Goal: Task Accomplishment & Management: Manage account settings

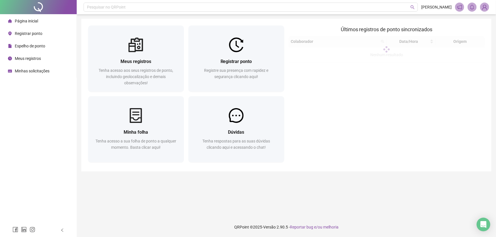
click at [483, 7] on img at bounding box center [484, 7] width 9 height 9
click at [464, 26] on link "Meus dados" at bounding box center [455, 27] width 26 height 5
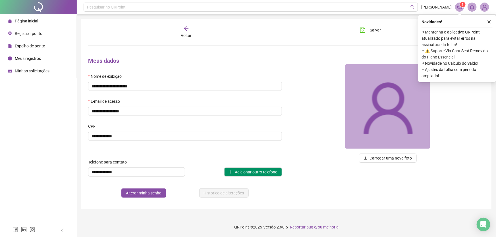
click at [19, 32] on span "Registrar ponto" at bounding box center [29, 33] width 28 height 5
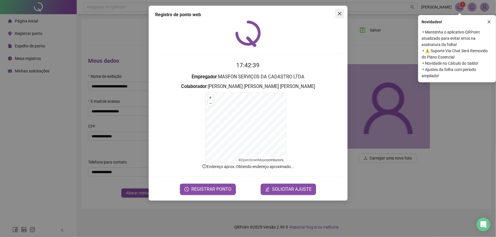
click at [337, 15] on icon "close" at bounding box center [339, 13] width 5 height 5
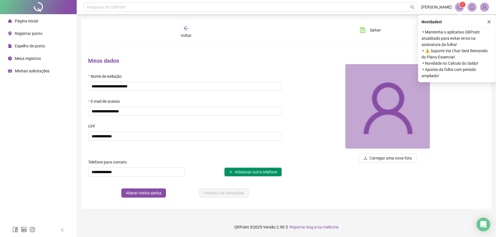
click at [40, 47] on span "Espelho de ponto" at bounding box center [30, 46] width 30 height 5
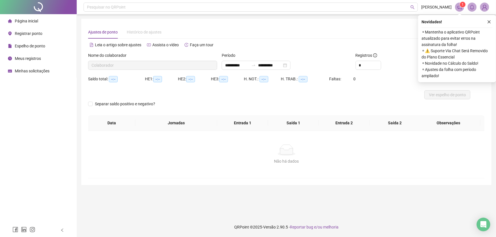
type input "**********"
drag, startPoint x: 23, startPoint y: 57, endPoint x: 26, endPoint y: 60, distance: 4.7
click at [23, 57] on span "Meus registros" at bounding box center [28, 58] width 26 height 5
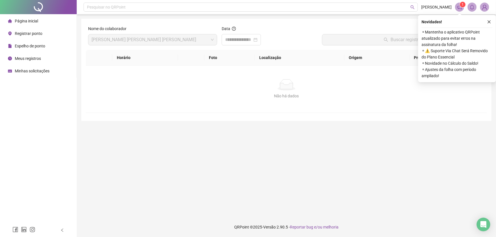
click at [37, 22] on span "Página inicial" at bounding box center [26, 21] width 23 height 5
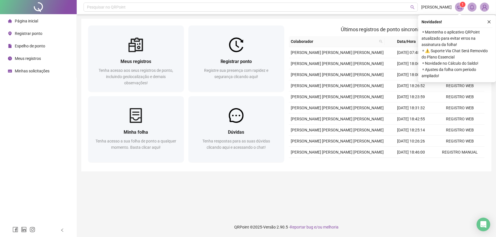
click at [31, 76] on div "Minhas solicitações" at bounding box center [28, 70] width 41 height 11
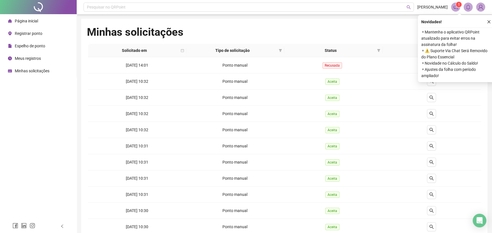
click at [37, 49] on div "Espelho de ponto" at bounding box center [26, 45] width 37 height 11
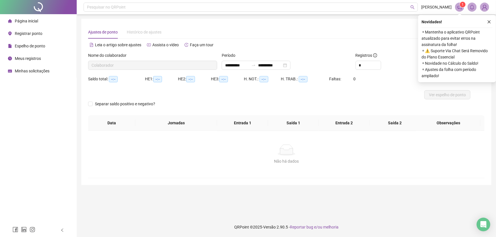
type input "**********"
click at [489, 23] on icon "close" at bounding box center [489, 22] width 4 height 4
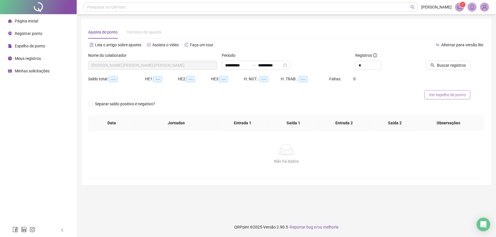
click at [451, 93] on span "Ver espelho de ponto" at bounding box center [446, 95] width 37 height 6
